Goal: Navigation & Orientation: Find specific page/section

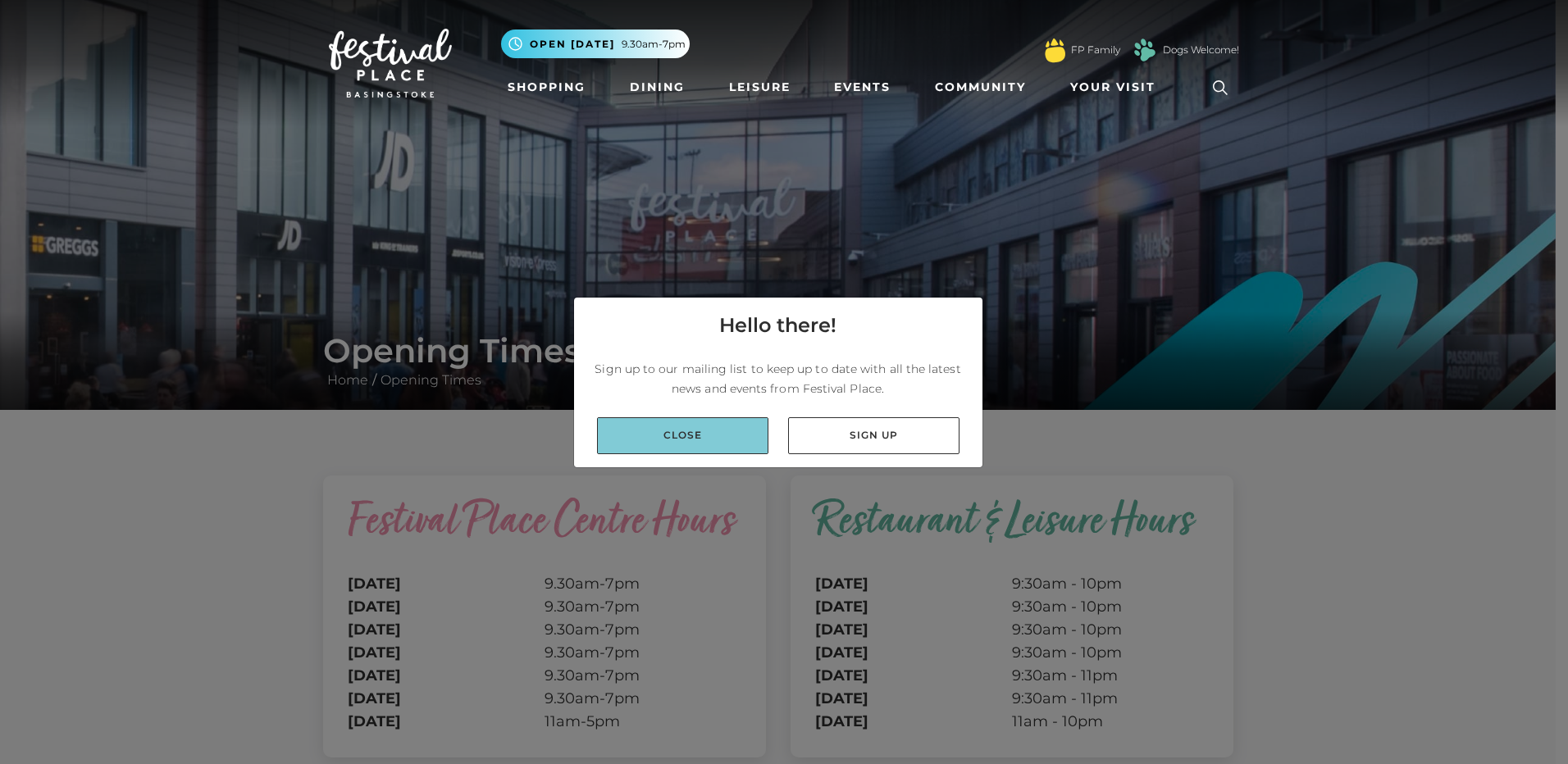
click at [678, 430] on link "Close" at bounding box center [682, 435] width 172 height 37
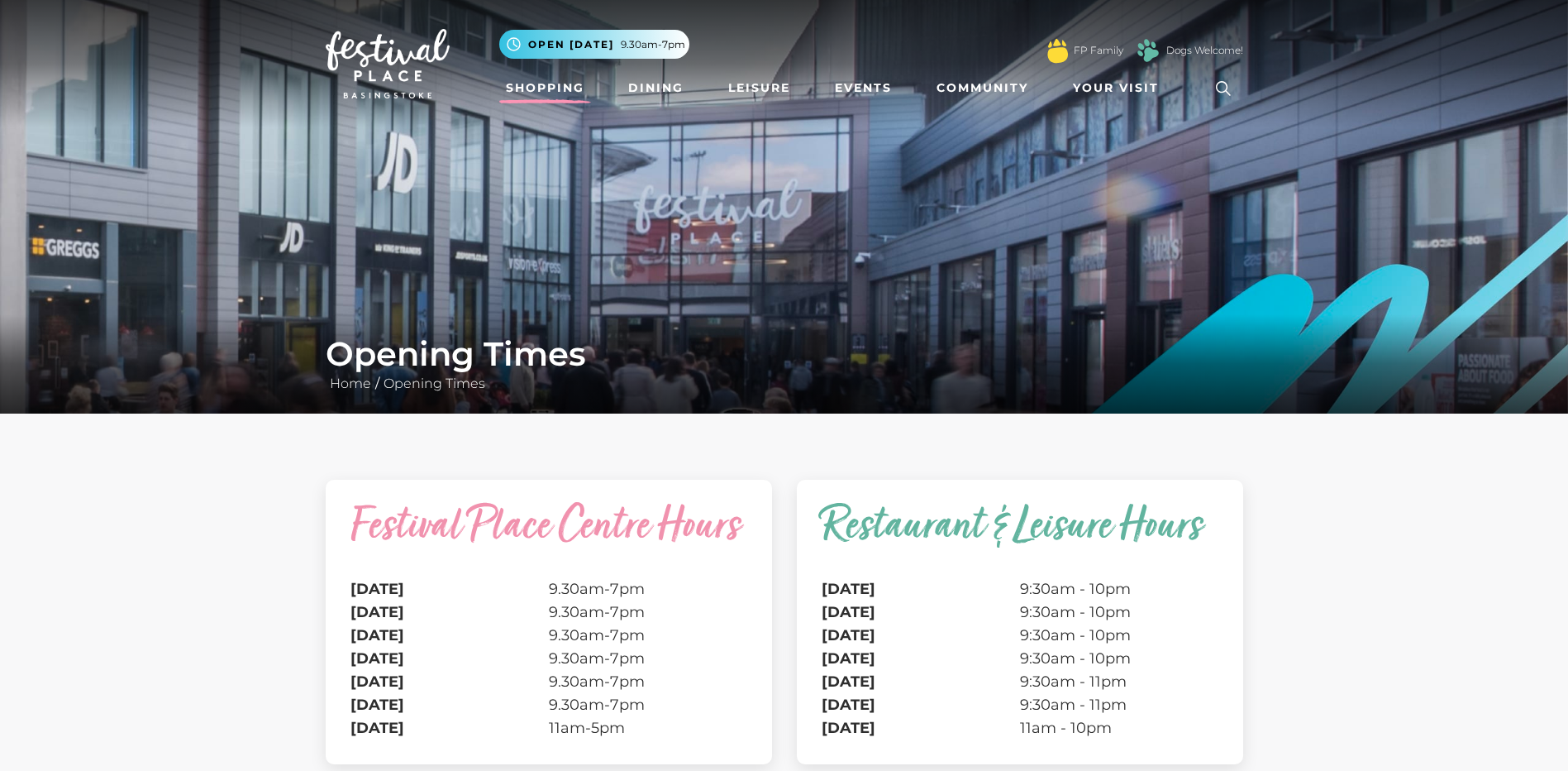
click at [539, 87] on link "Shopping" at bounding box center [545, 88] width 91 height 31
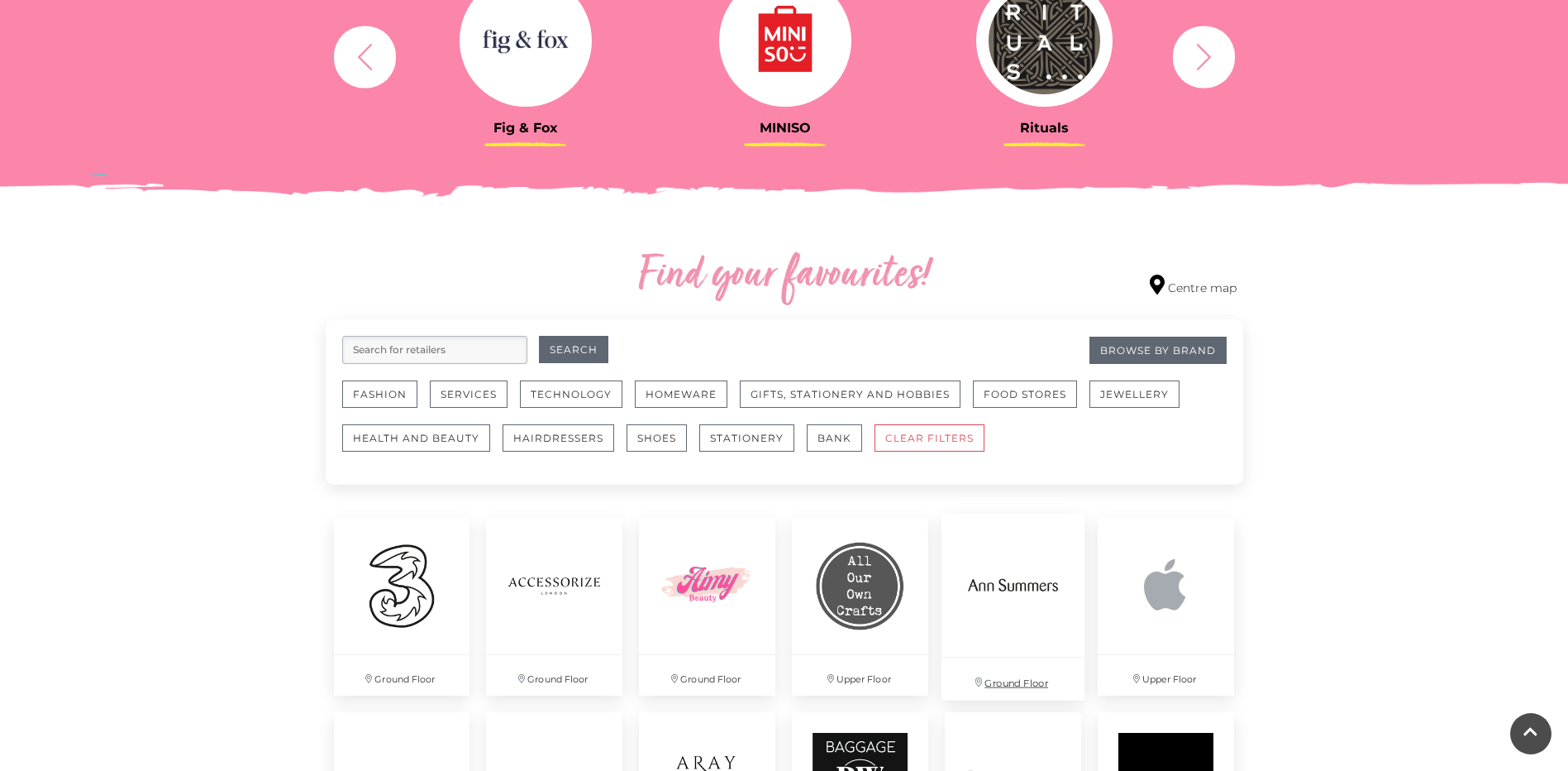
scroll to position [744, 0]
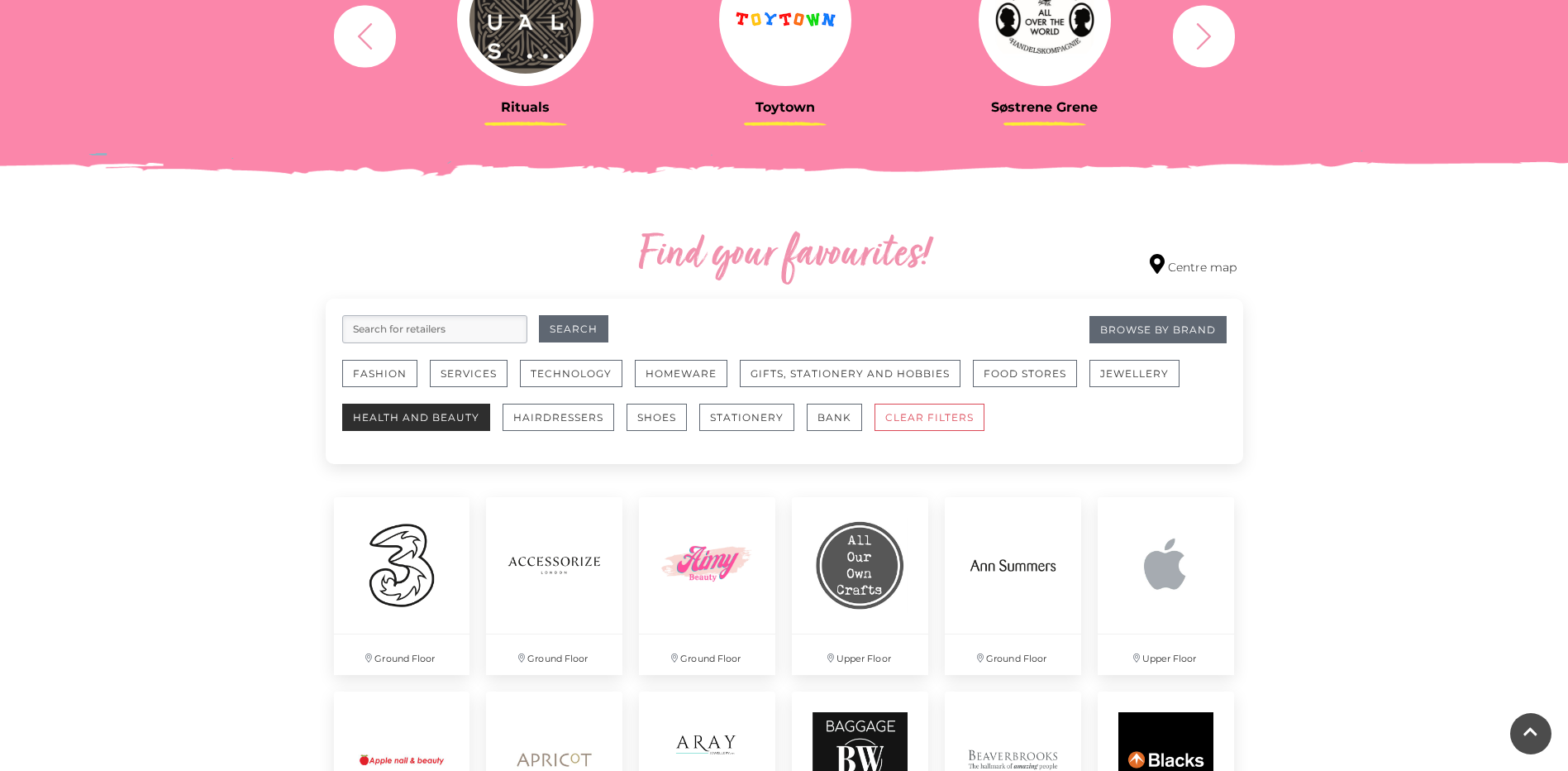
click at [436, 423] on button "Health and Beauty" at bounding box center [416, 417] width 148 height 27
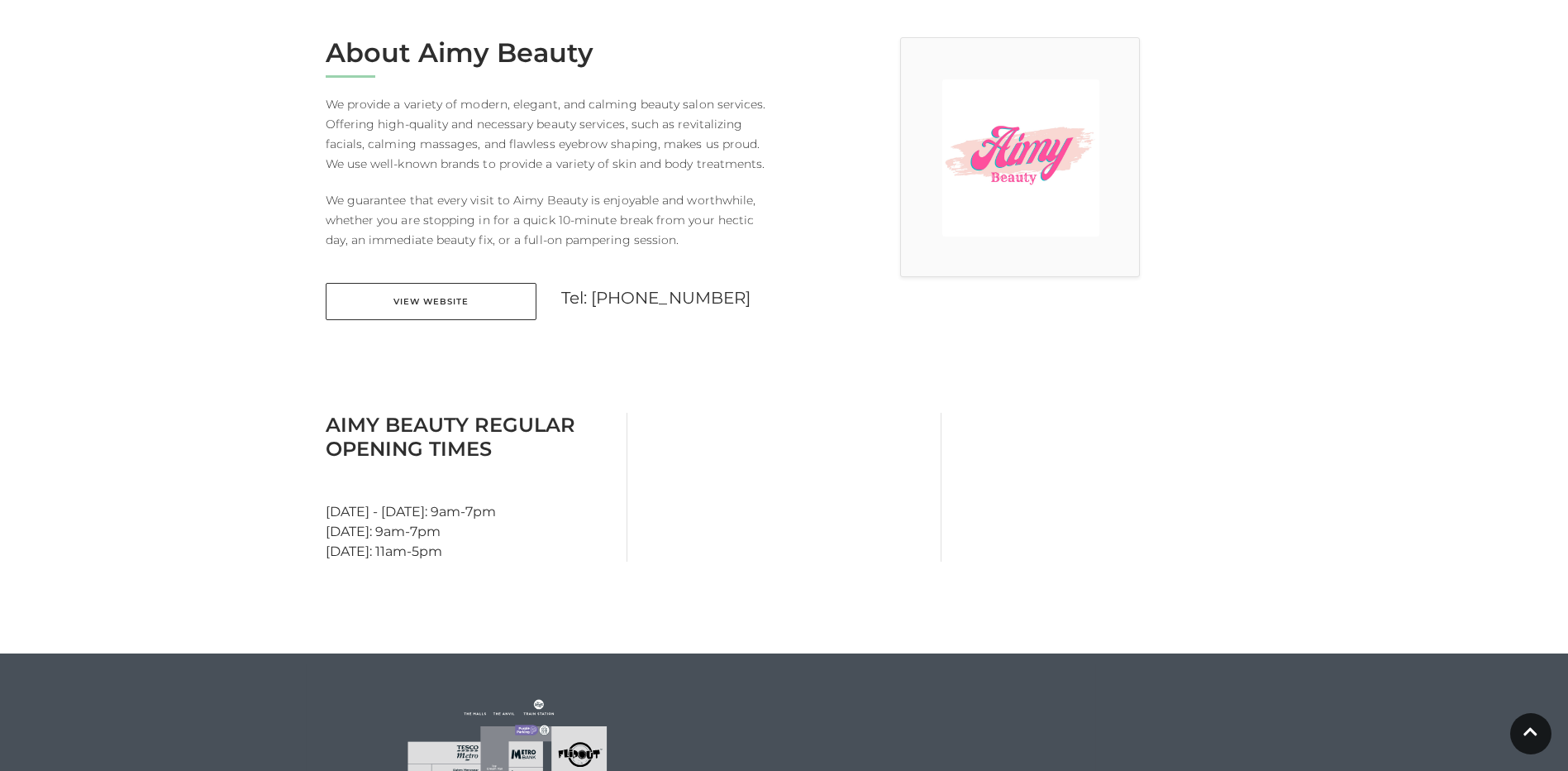
scroll to position [413, 0]
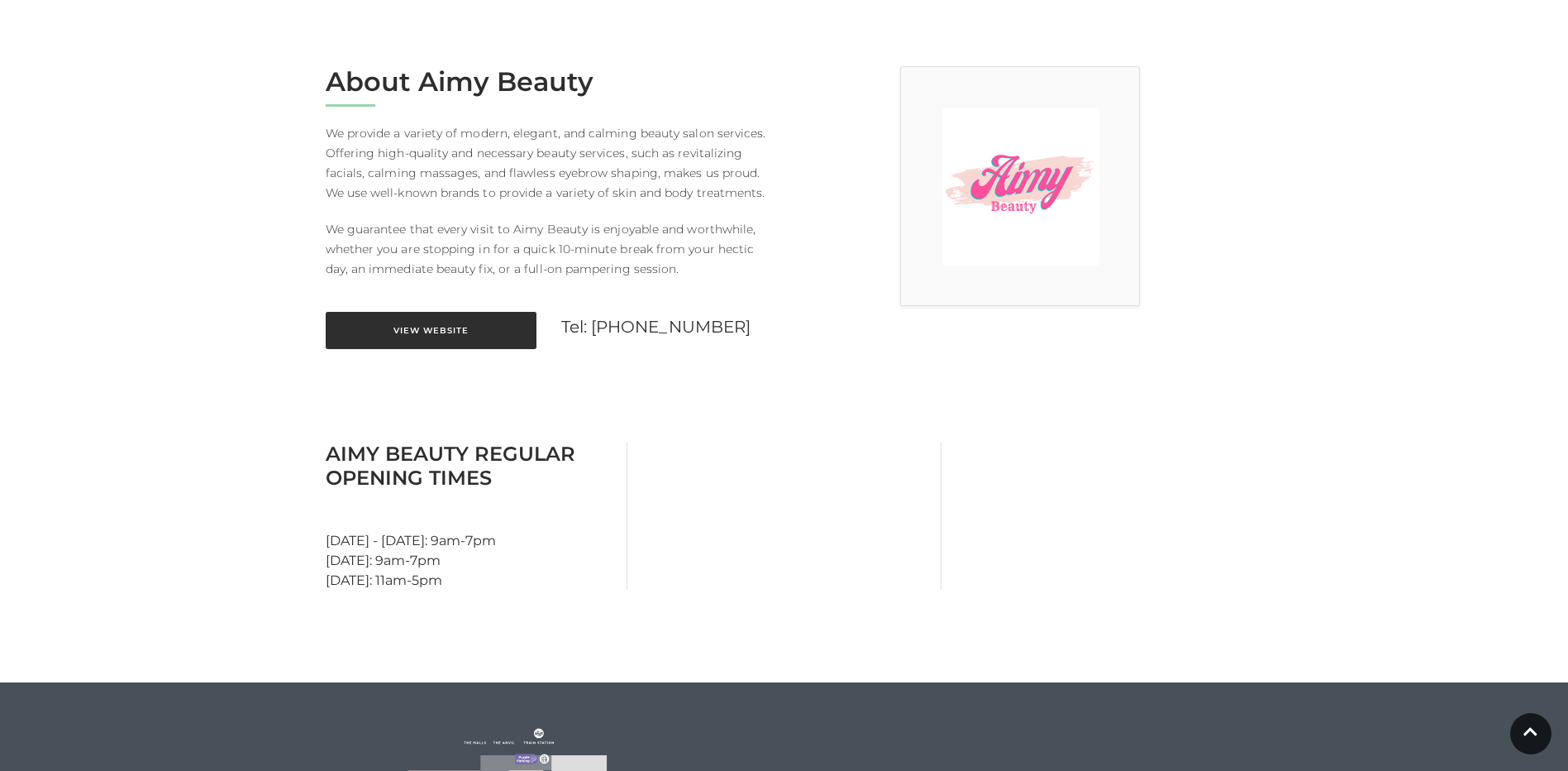
click at [448, 326] on link "View Website" at bounding box center [430, 330] width 210 height 37
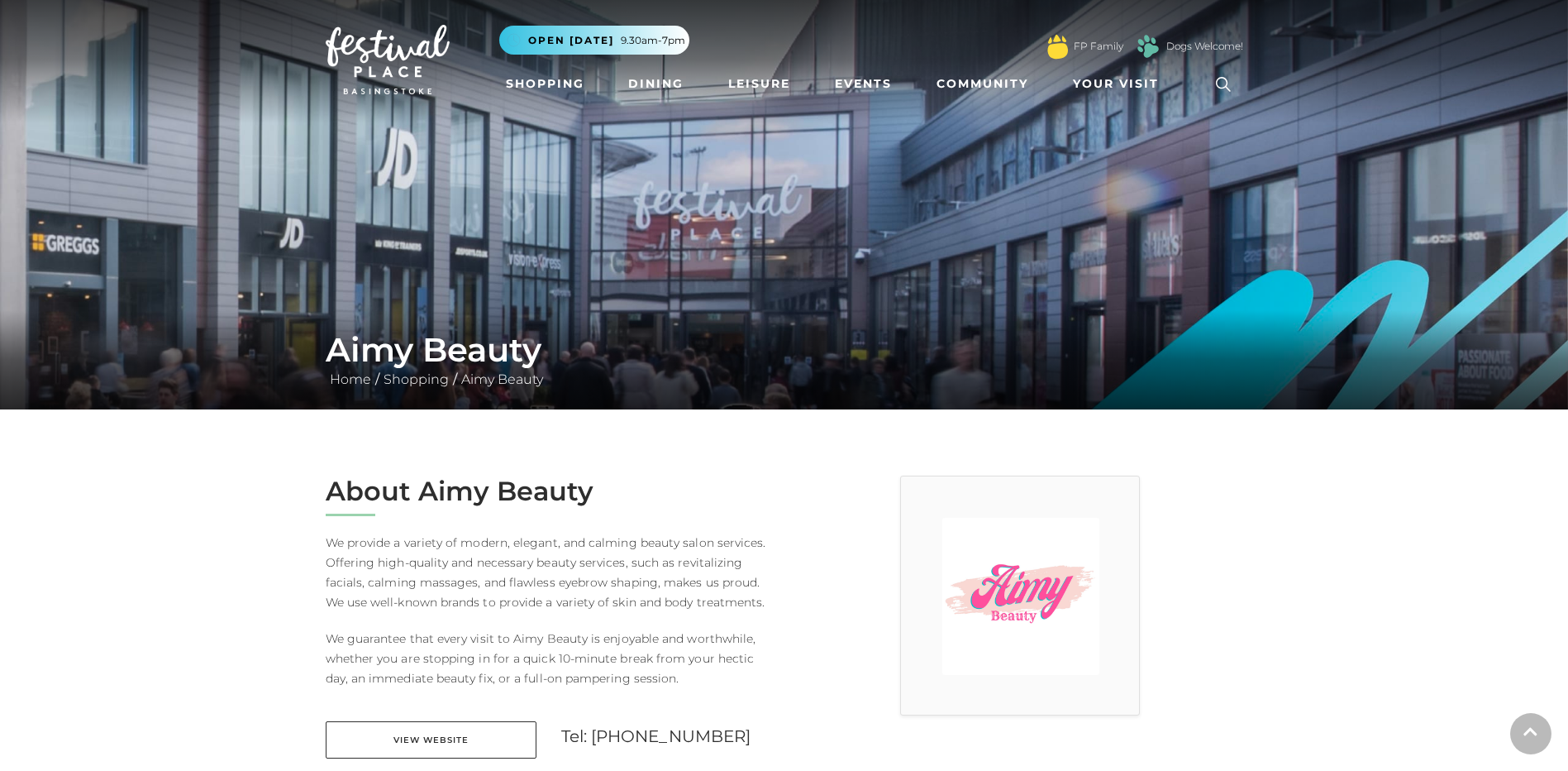
scroll to position [0, 0]
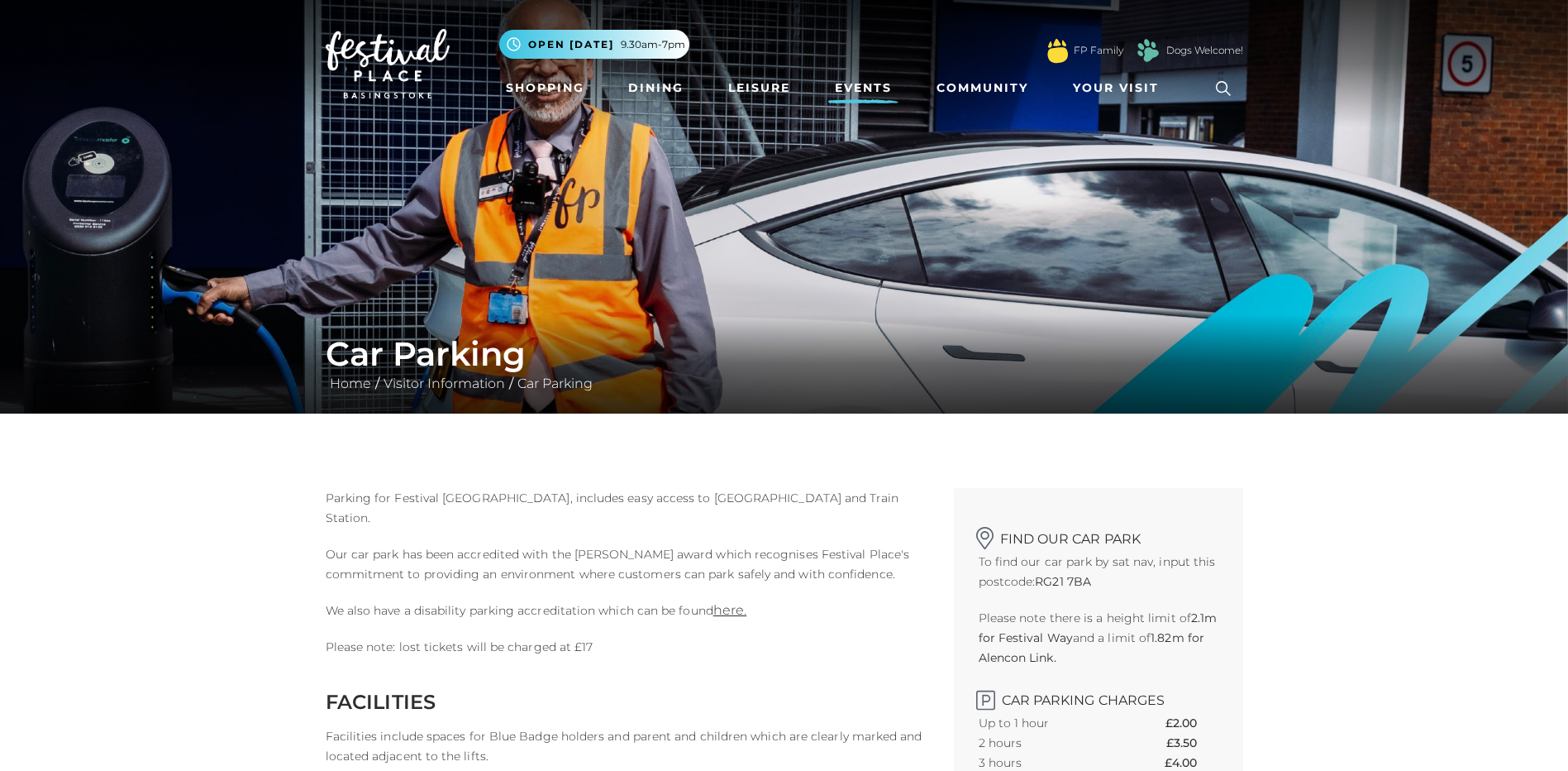
click at [878, 93] on link "Events" at bounding box center [863, 88] width 70 height 31
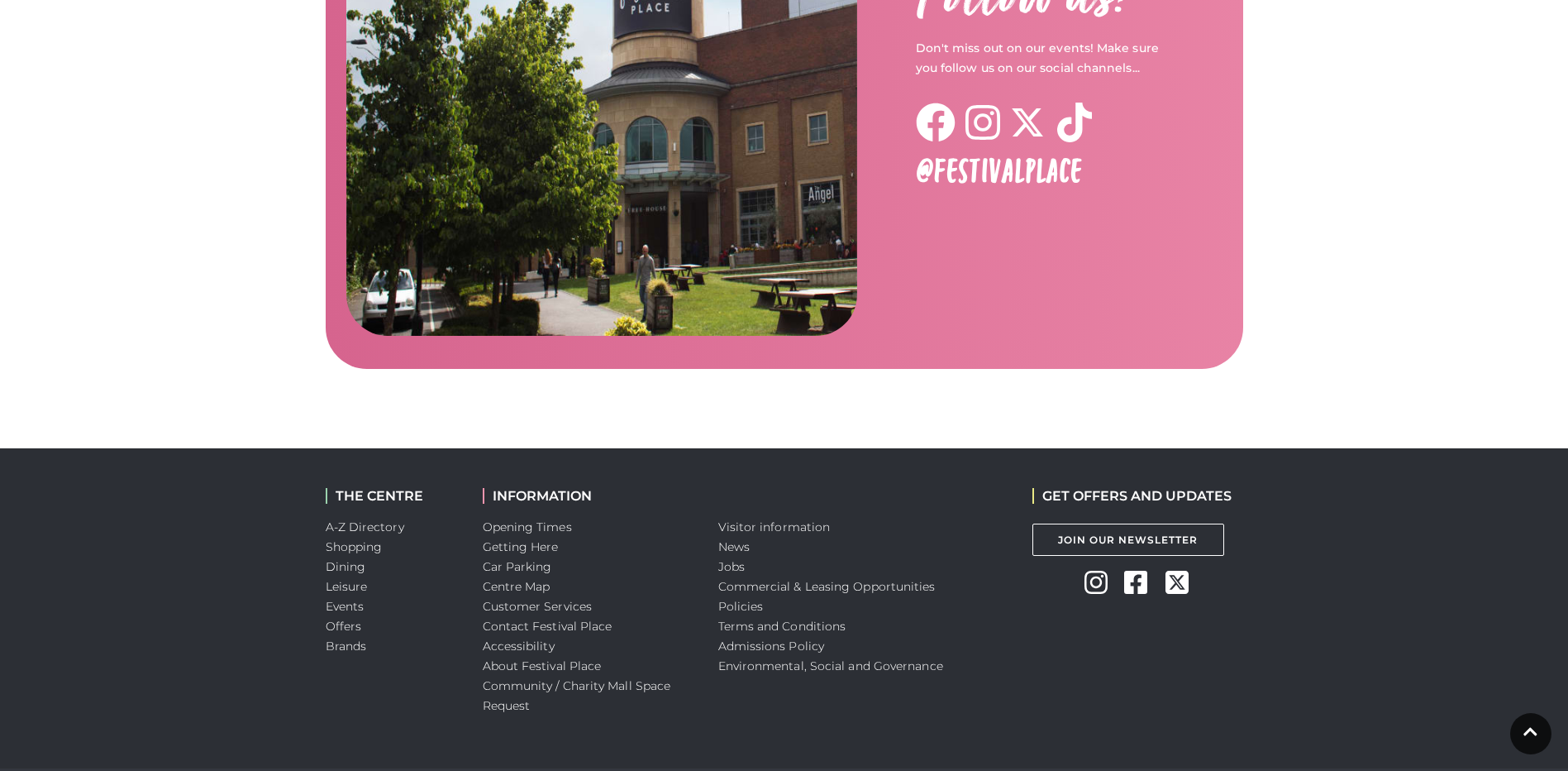
scroll to position [2619, 0]
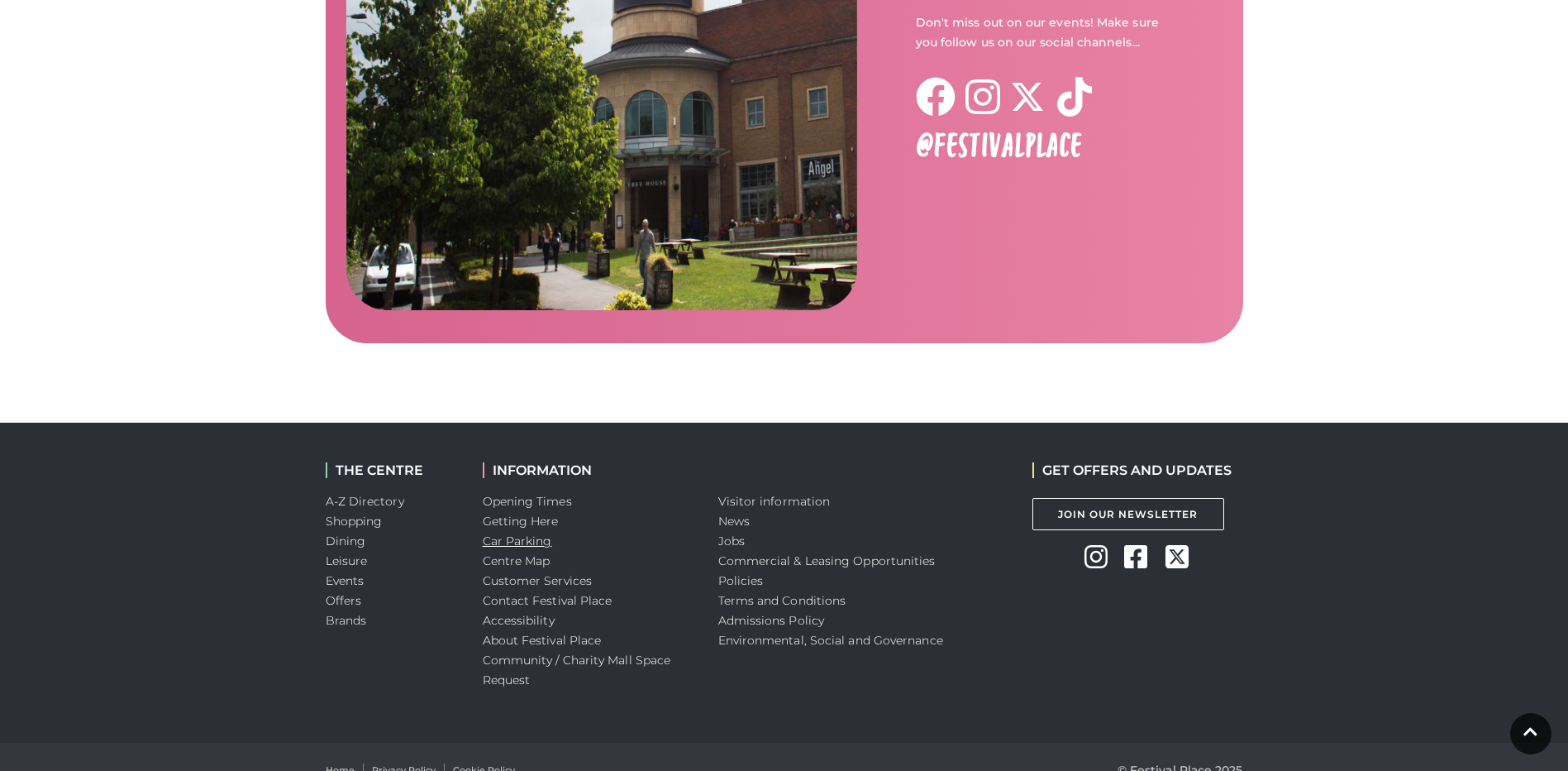
click at [505, 534] on link "Car Parking" at bounding box center [517, 540] width 69 height 14
click at [342, 534] on link "Dining" at bounding box center [346, 540] width 40 height 14
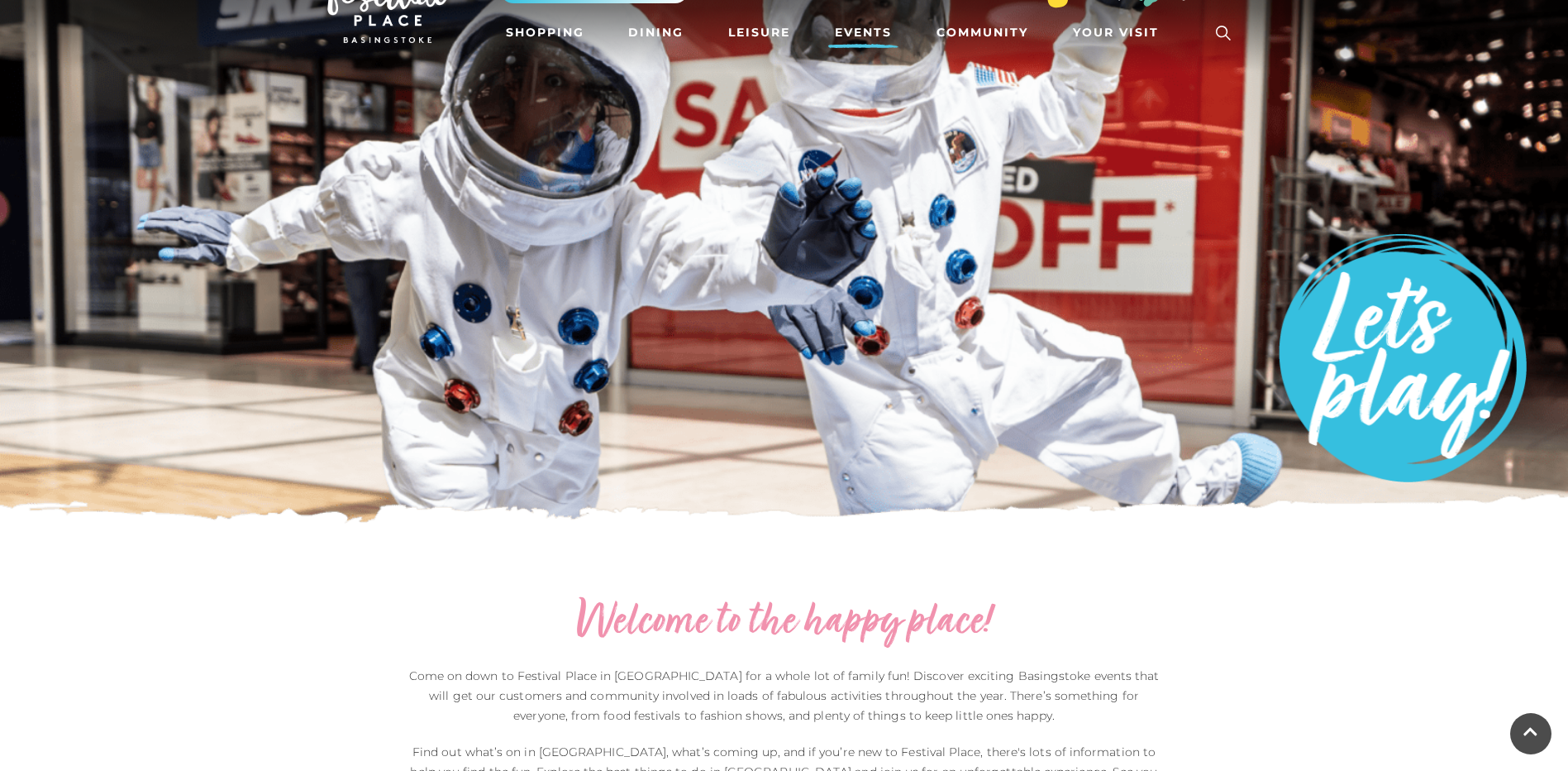
scroll to position [0, 0]
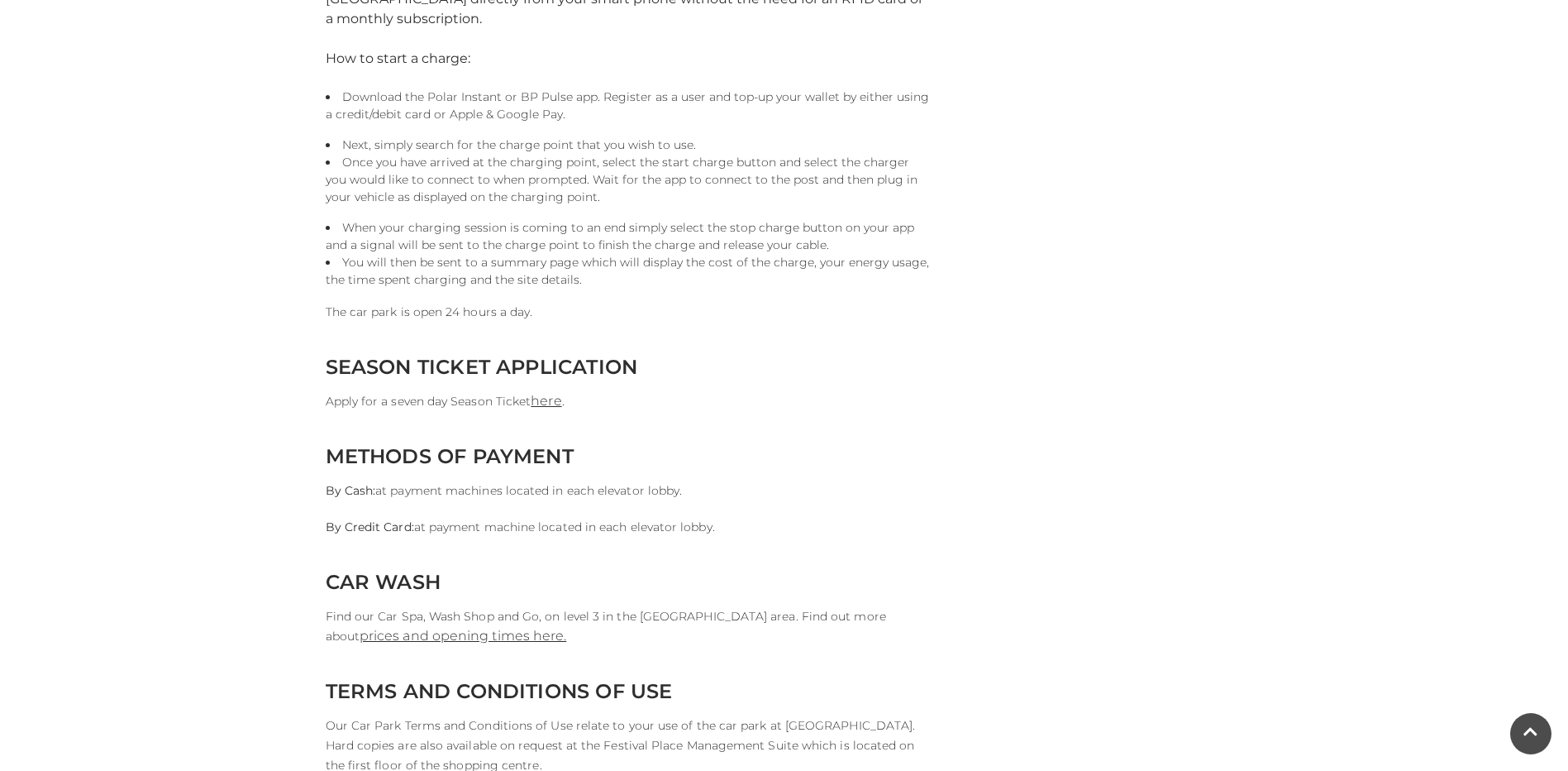
scroll to position [1323, 0]
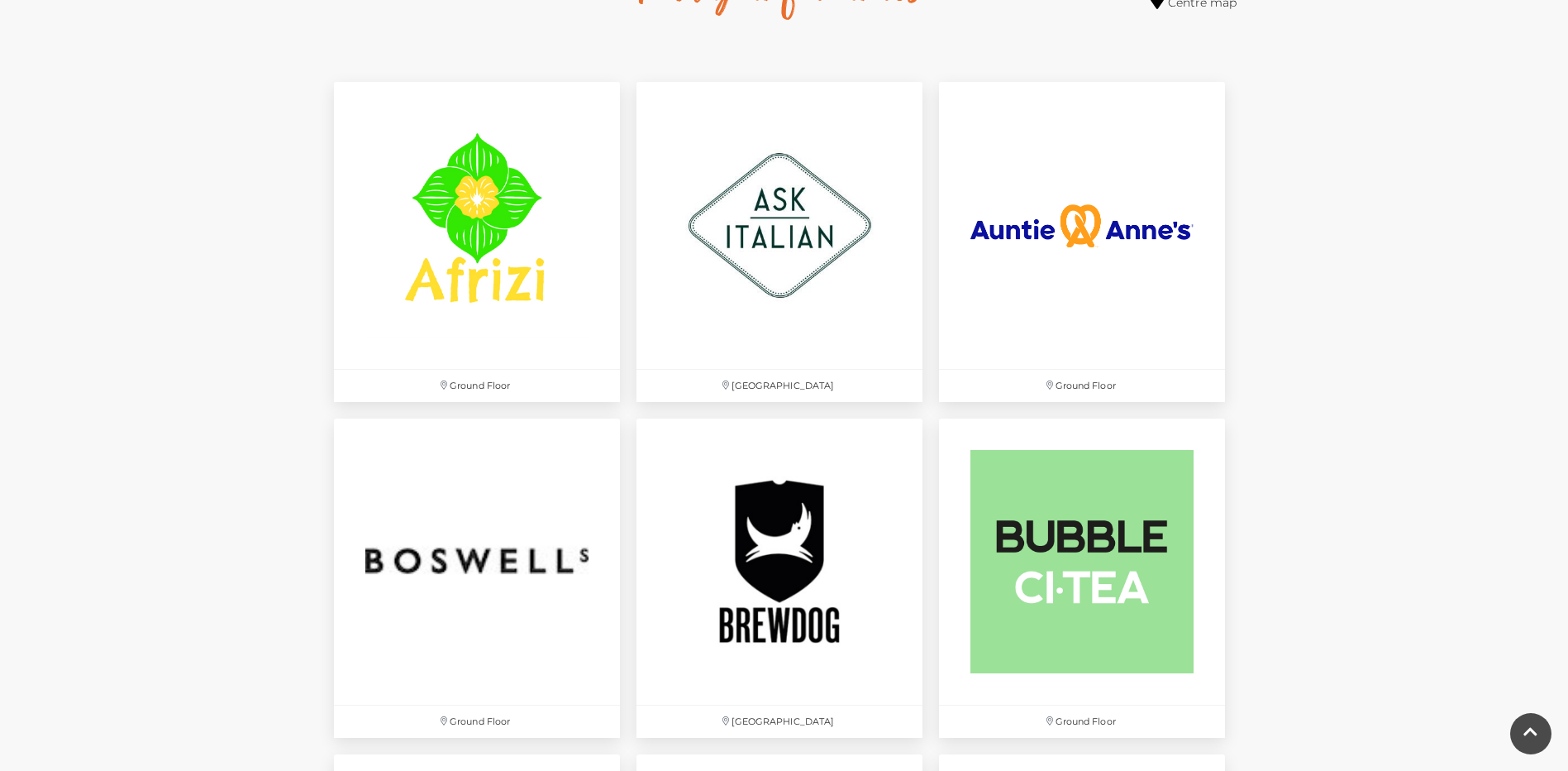
scroll to position [1157, 0]
